Goal: Navigation & Orientation: Find specific page/section

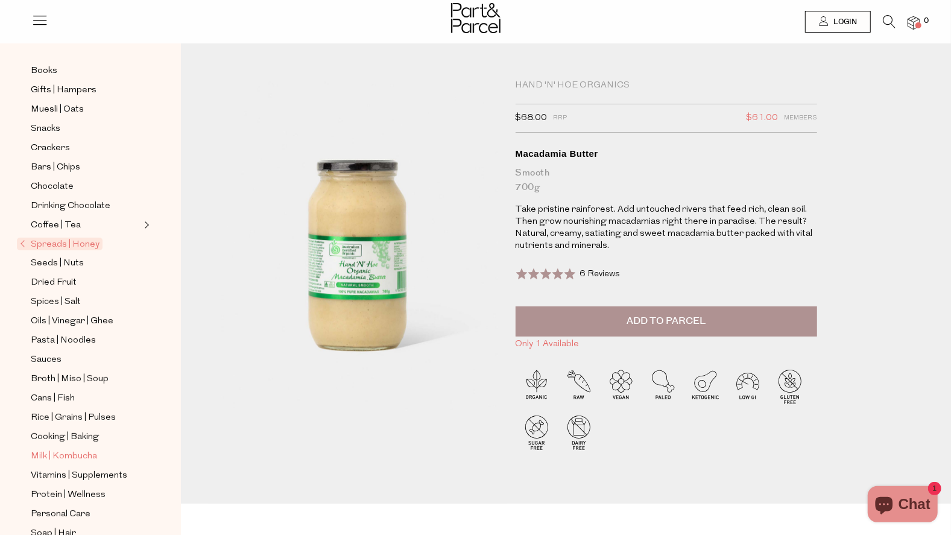
scroll to position [121, 0]
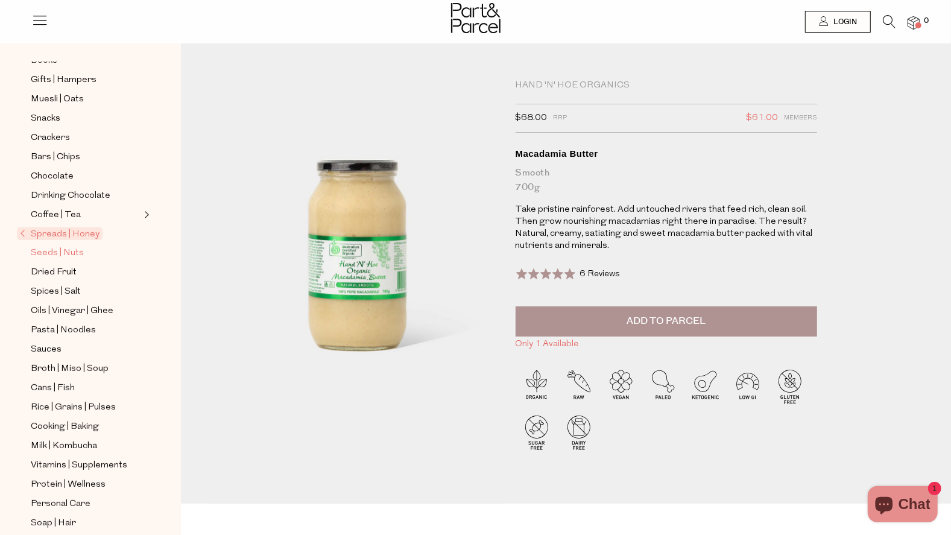
click at [65, 246] on span "Seeds | Nuts" at bounding box center [57, 253] width 53 height 14
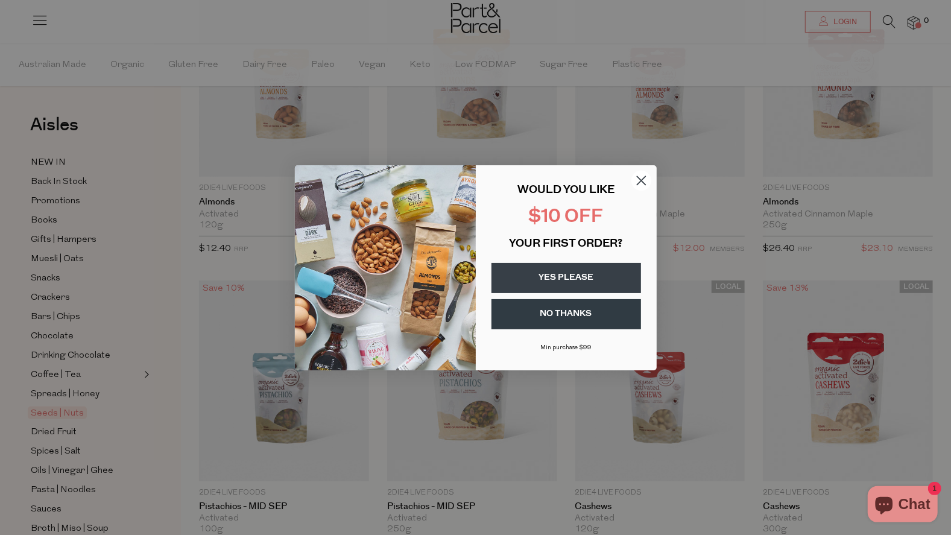
scroll to position [649, 0]
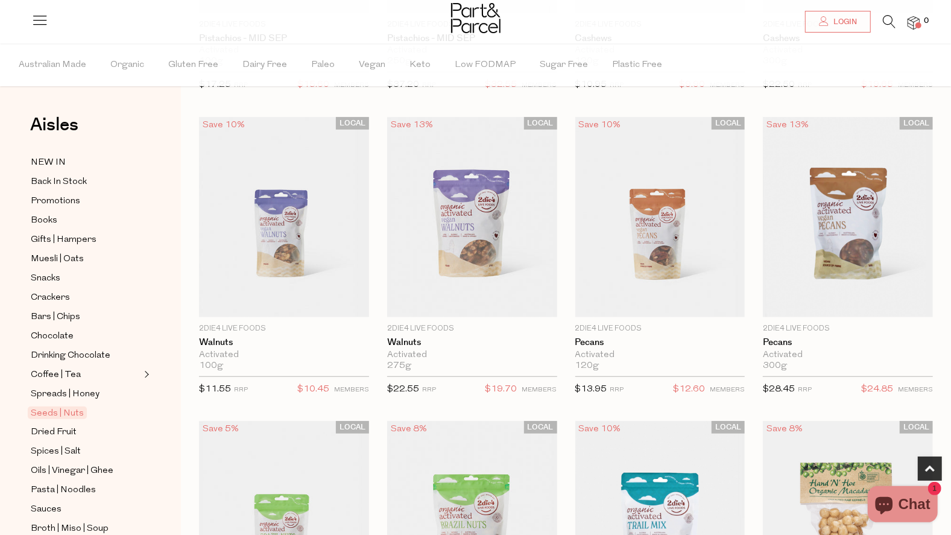
click at [243, 138] on div "Close dialog WOULD YOU LIKE $10 OFF YOUR FIRST ORDER? YES PLEASE NO THANKS Min …" at bounding box center [475, 267] width 951 height 535
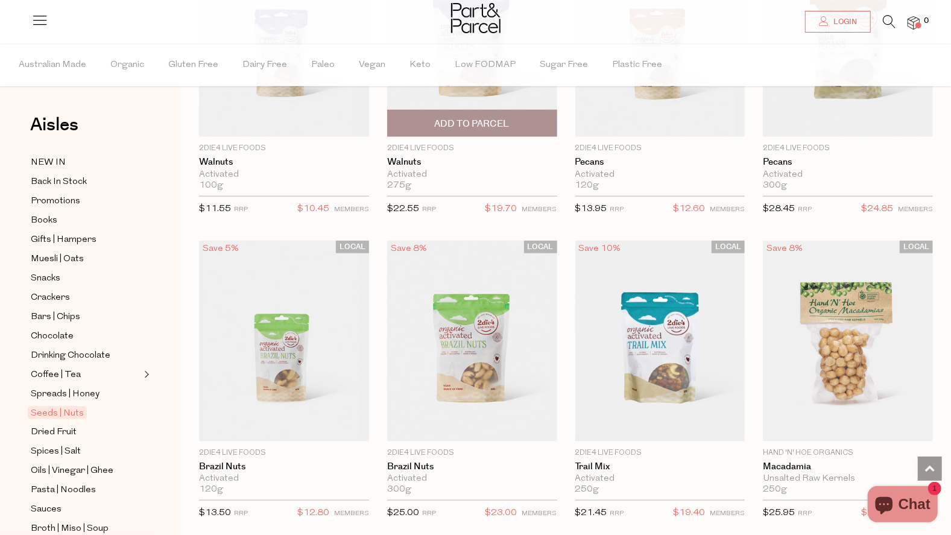
scroll to position [830, 0]
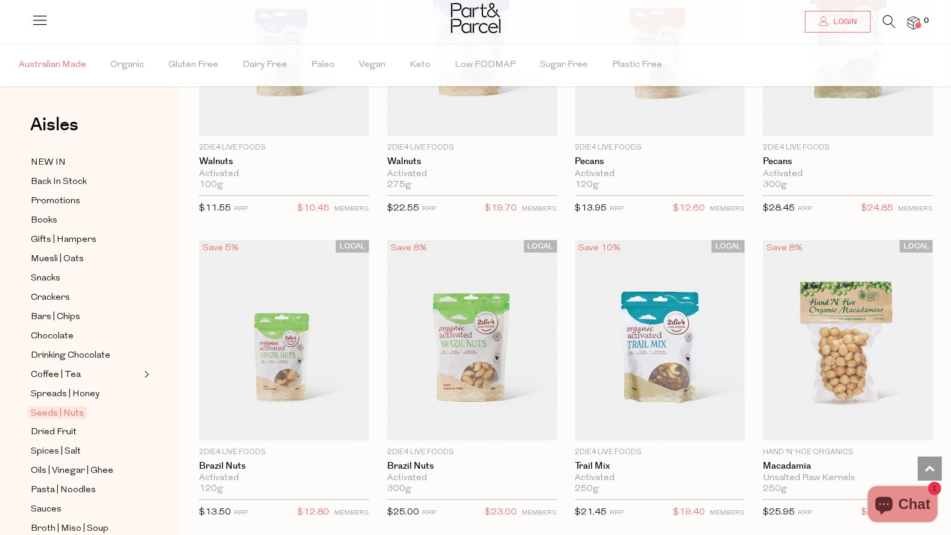
click at [48, 63] on span "Australian Made" at bounding box center [53, 65] width 68 height 42
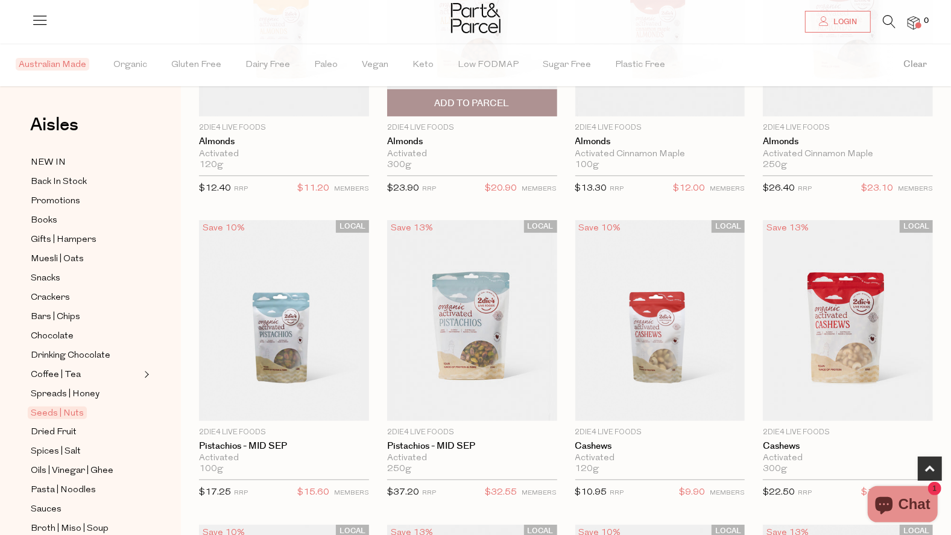
scroll to position [302, 0]
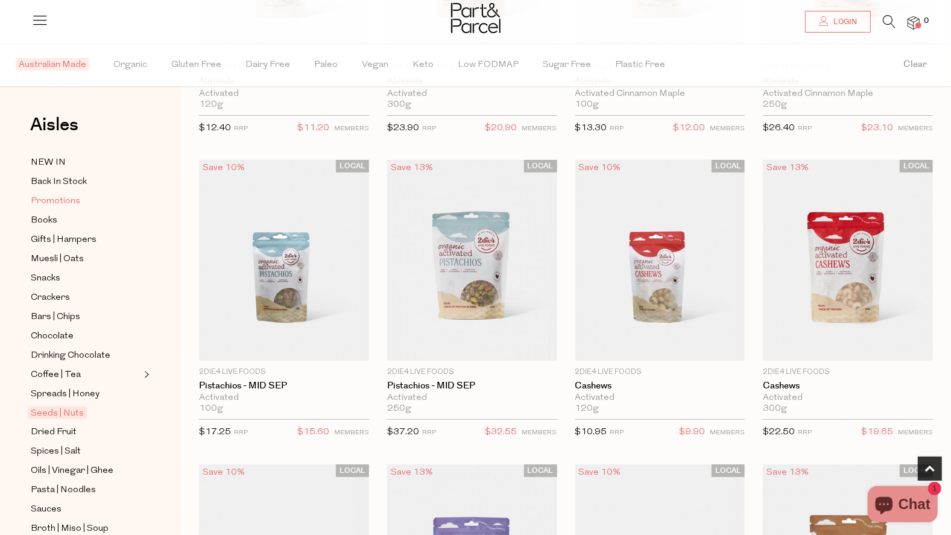
click at [49, 199] on span "Promotions" at bounding box center [55, 201] width 49 height 14
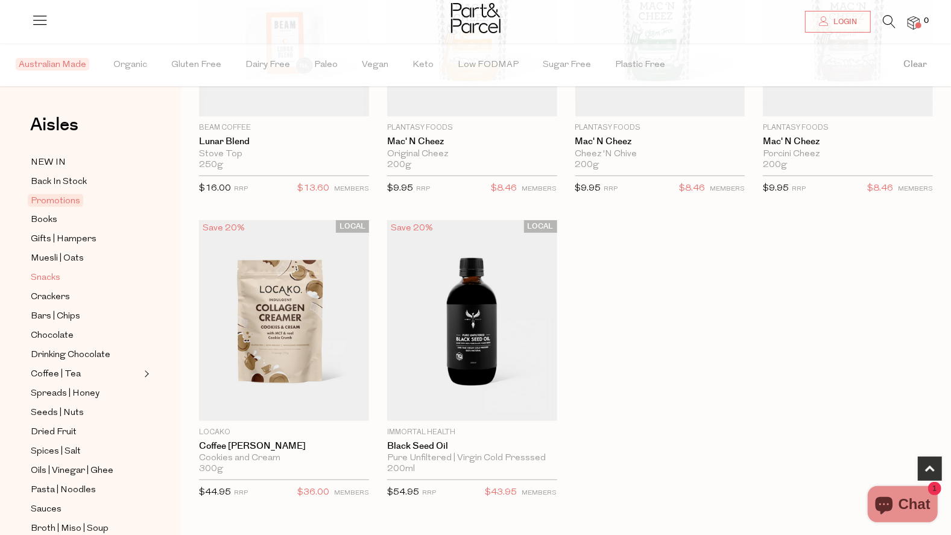
scroll to position [60, 0]
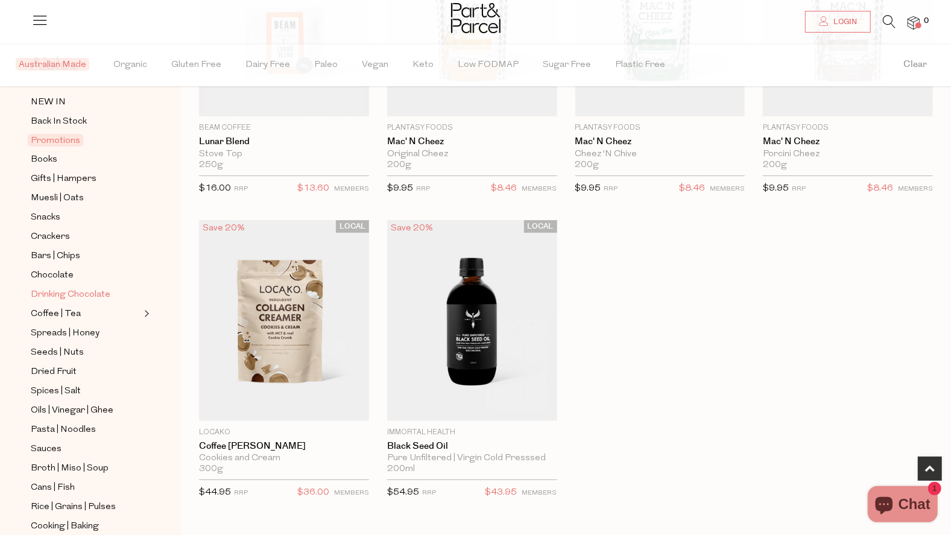
click at [89, 288] on span "Drinking Chocolate" at bounding box center [71, 295] width 80 height 14
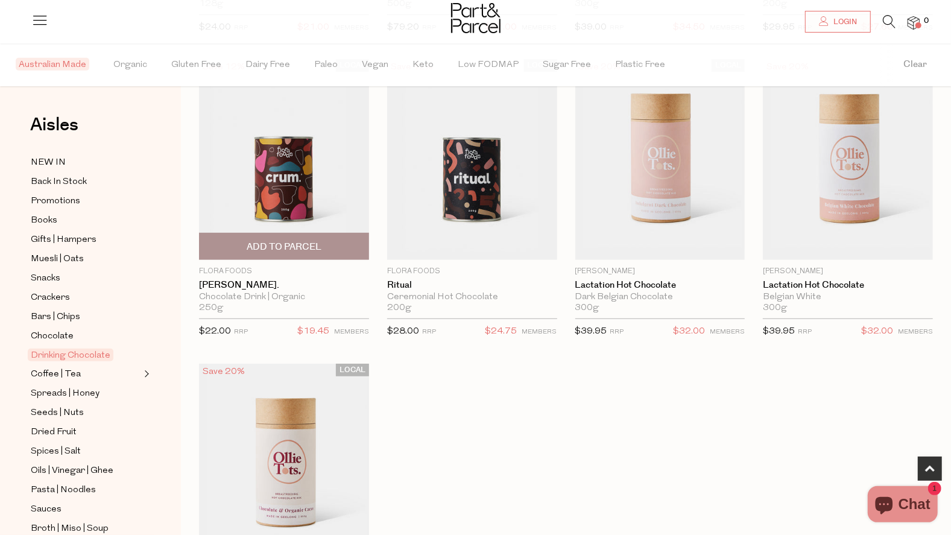
scroll to position [422, 0]
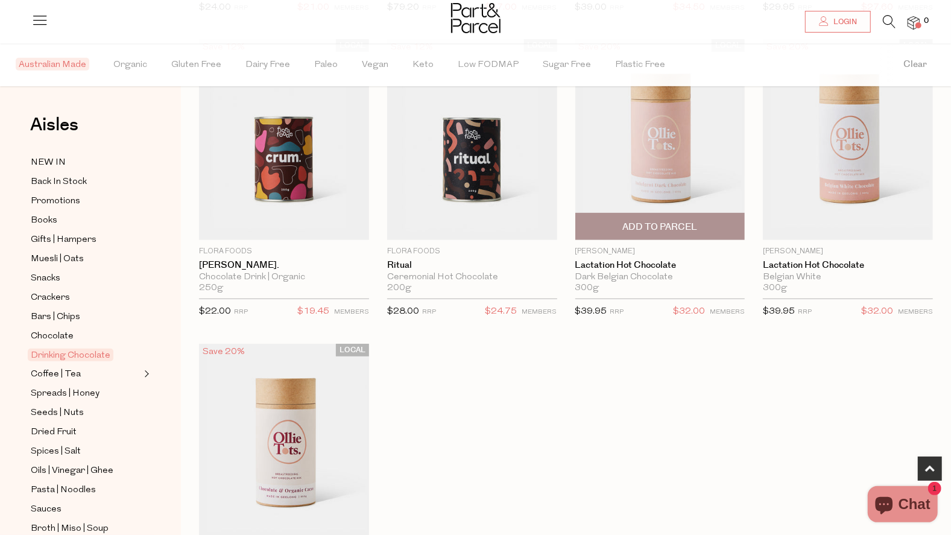
click at [653, 157] on img at bounding box center [661, 139] width 170 height 201
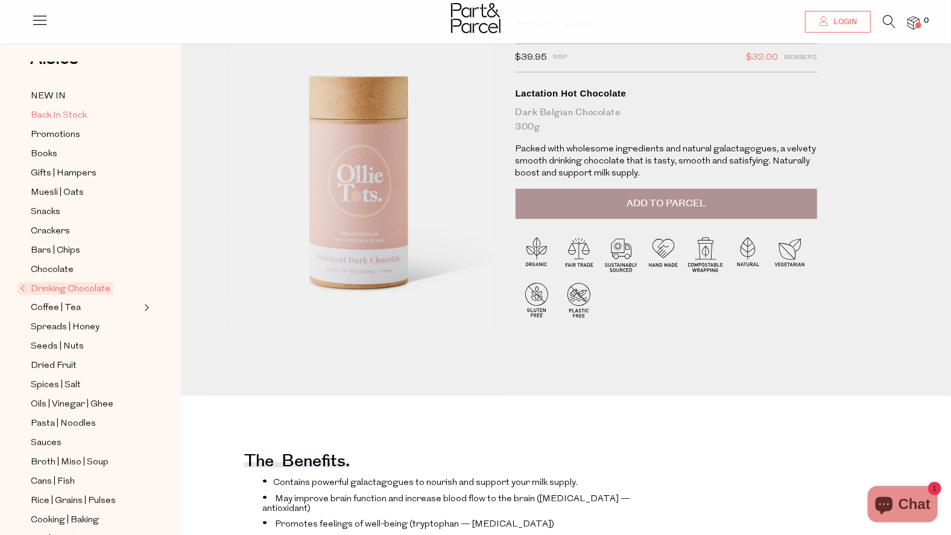
scroll to position [60, 0]
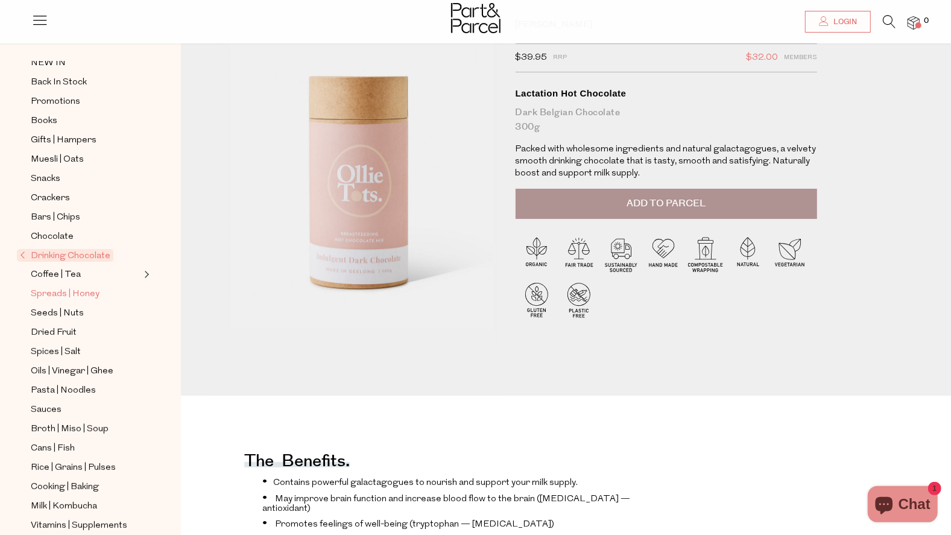
click at [55, 289] on span "Spreads | Honey" at bounding box center [65, 294] width 69 height 14
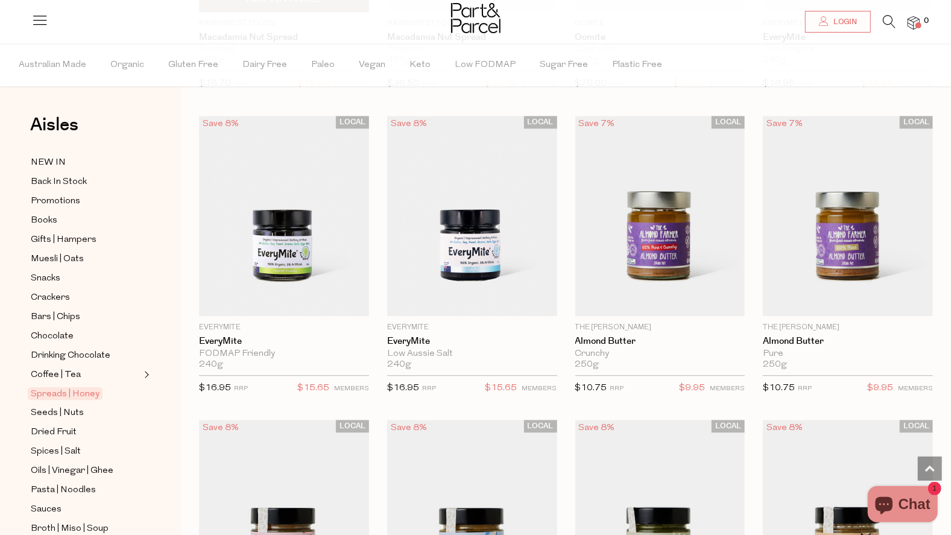
scroll to position [2232, 0]
